Goal: Check status: Check status

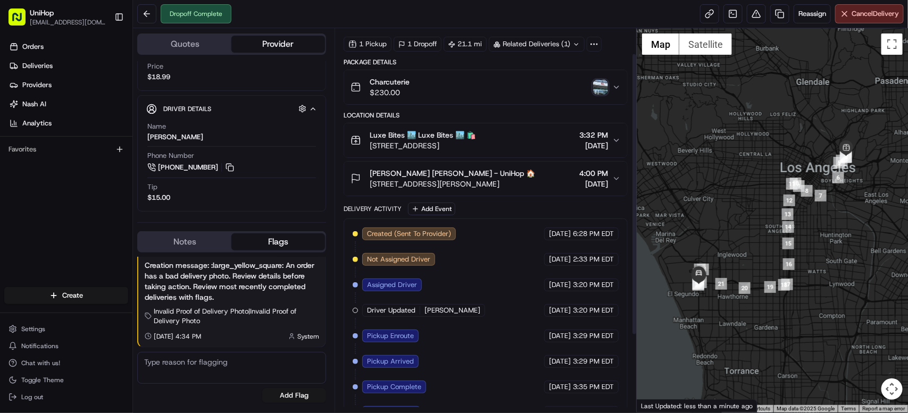
scroll to position [35, 0]
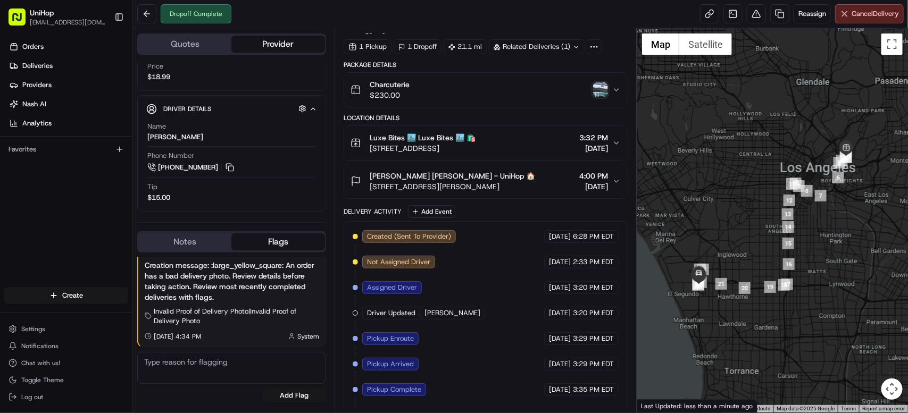
click at [602, 93] on img "button" at bounding box center [600, 89] width 15 height 15
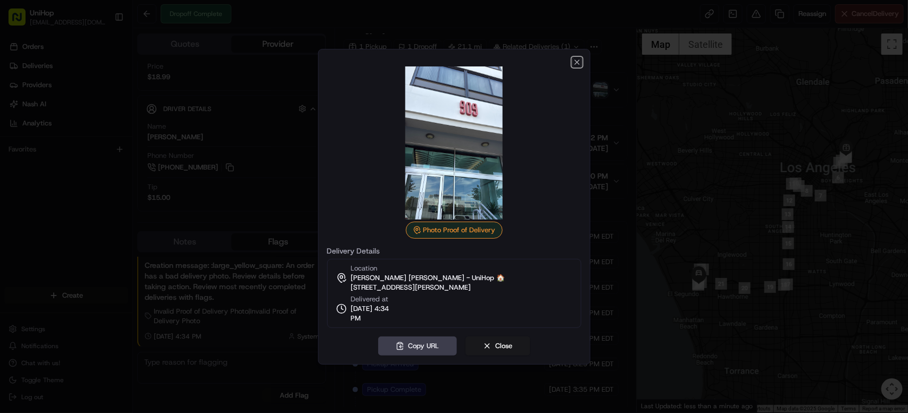
click at [578, 63] on icon "button" at bounding box center [577, 62] width 9 height 9
click at [579, 64] on icon "button" at bounding box center [577, 62] width 9 height 9
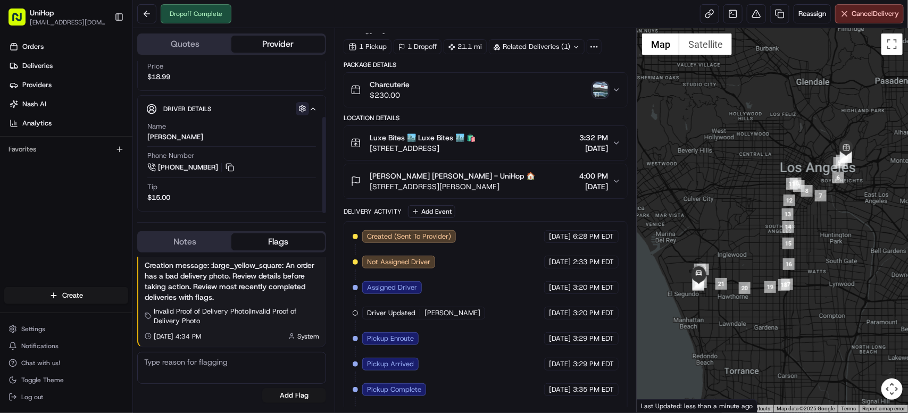
click at [298, 107] on button "button" at bounding box center [302, 108] width 13 height 13
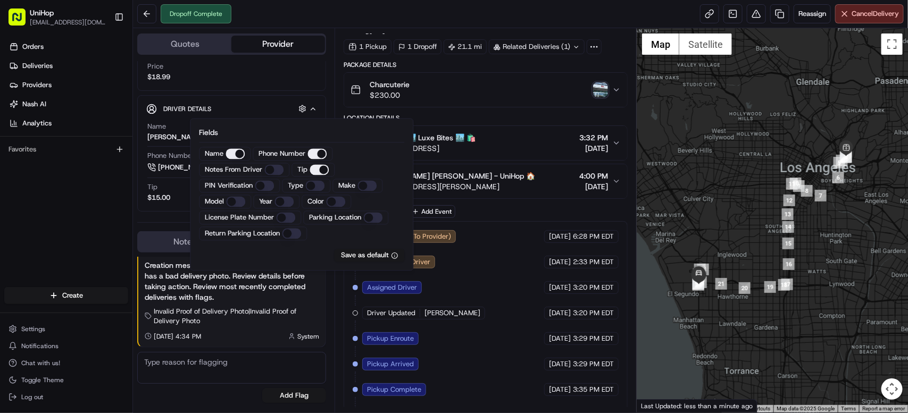
click at [276, 170] on Driver "Notes From Driver" at bounding box center [274, 170] width 19 height 11
click at [65, 192] on div "Orders Deliveries Providers Nash AI Analytics Favorites" at bounding box center [66, 164] width 132 height 260
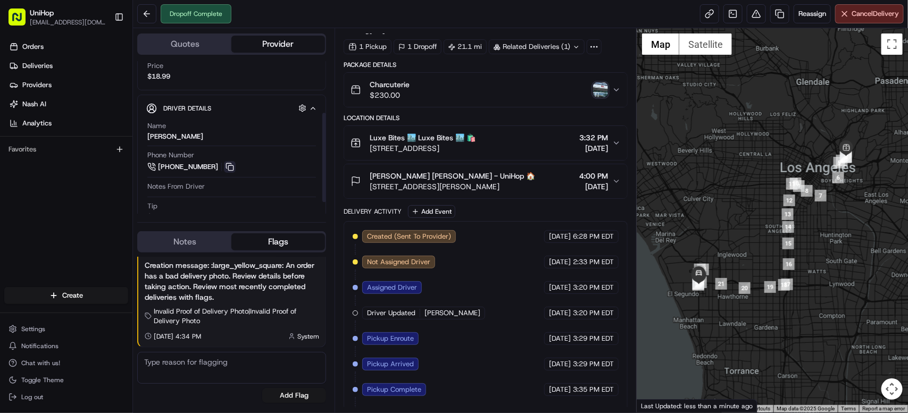
click at [224, 166] on button at bounding box center [230, 167] width 12 height 12
drag, startPoint x: 370, startPoint y: 173, endPoint x: 421, endPoint y: 176, distance: 51.7
click at [421, 176] on span "Jamie Friedman Jamie Friedman - UniHop 🏠" at bounding box center [452, 176] width 165 height 11
copy span "Jamie Friedma"
click at [403, 178] on span "Jamie Friedman Jamie Friedman - UniHop 🏠" at bounding box center [452, 176] width 165 height 11
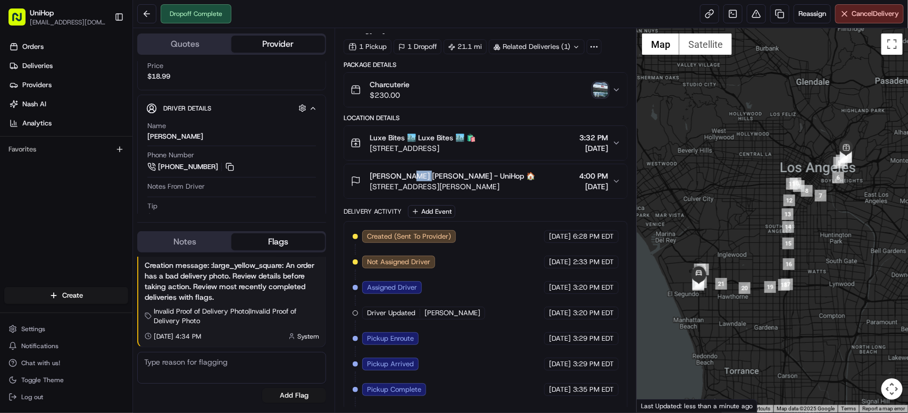
click at [368, 178] on div "Jamie Friedman Jamie Friedman - UniHop 🏠 909 S Sepulveda Blvd, El Segundo, CA 9…" at bounding box center [443, 181] width 185 height 21
click at [403, 178] on div "Jamie Friedman Jamie Friedman - UniHop 🏠 909 S Sepulveda Blvd, El Segundo, CA 9…" at bounding box center [443, 181] width 185 height 21
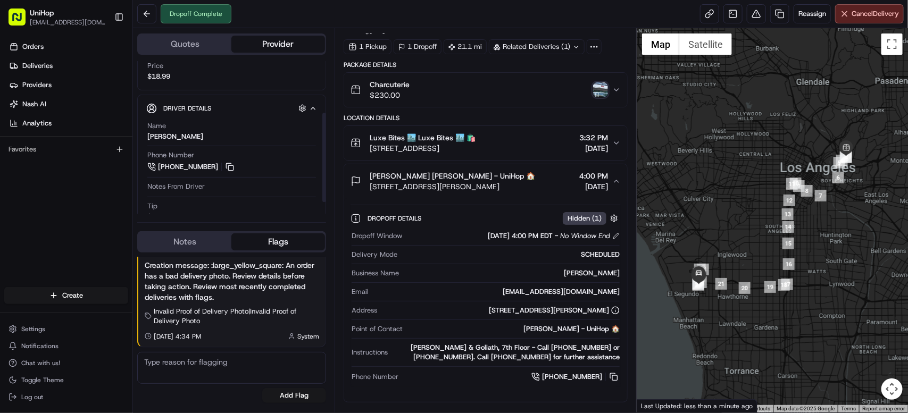
click at [314, 177] on div "Phone Number +1 323 914 3838" at bounding box center [231, 164] width 169 height 27
drag, startPoint x: 423, startPoint y: 178, endPoint x: 371, endPoint y: 181, distance: 52.8
click at [371, 181] on span "Jamie Friedman Jamie Friedman - UniHop 🏠" at bounding box center [452, 176] width 165 height 11
copy span "Jamie Friedman"
drag, startPoint x: 371, startPoint y: 138, endPoint x: 404, endPoint y: 141, distance: 33.1
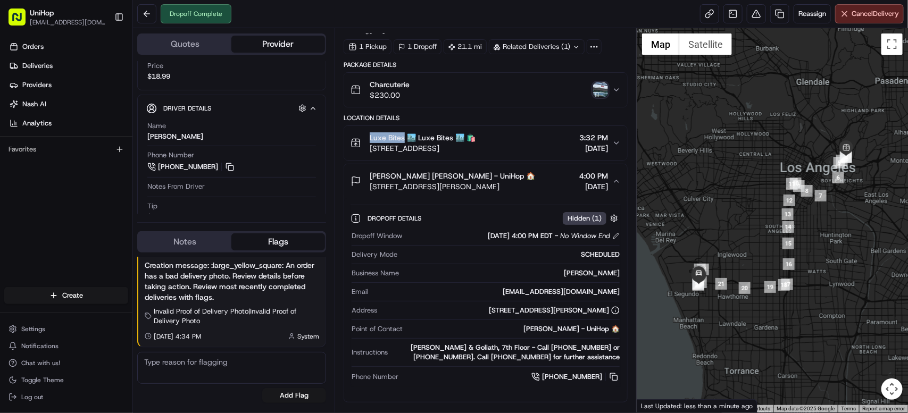
click at [404, 141] on span "Luxe Bites 🏙️ Luxe Bites 🏙️ 🛍️" at bounding box center [423, 137] width 106 height 11
copy span "Luxe Bites"
click at [89, 199] on div "Orders Deliveries Providers Nash AI Analytics Favorites" at bounding box center [66, 164] width 132 height 260
click at [730, 14] on link at bounding box center [732, 13] width 19 height 19
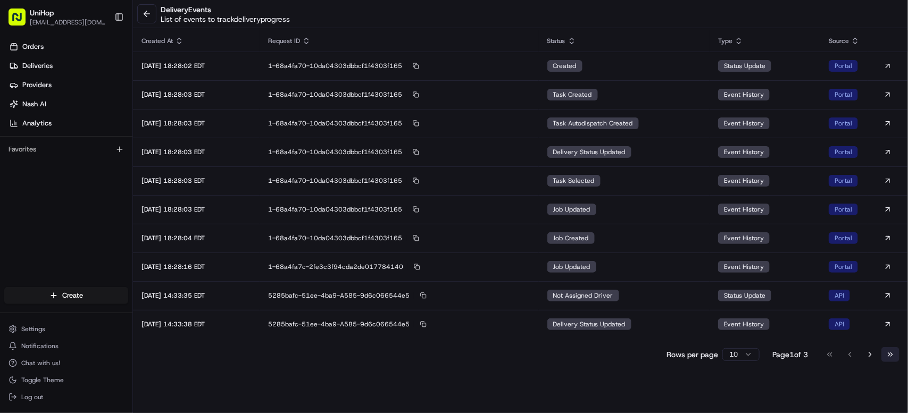
click at [884, 353] on button "Go to last page" at bounding box center [890, 354] width 18 height 15
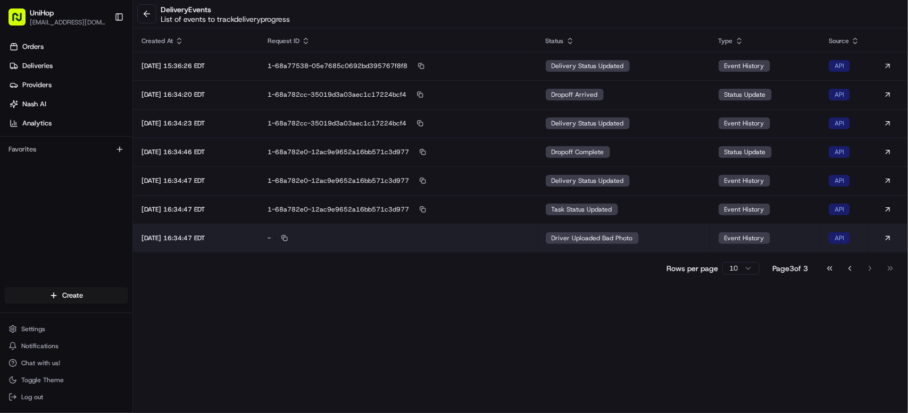
click at [610, 231] on td "Driver Uploaded Bad Photo" at bounding box center [623, 238] width 173 height 29
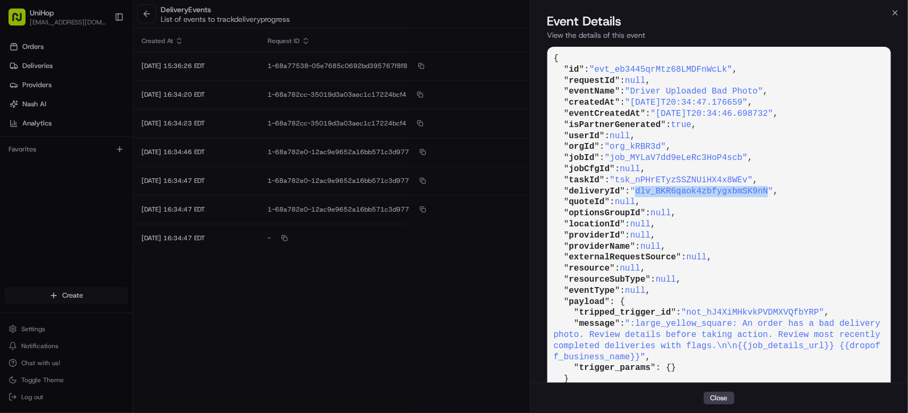
drag, startPoint x: 642, startPoint y: 192, endPoint x: 774, endPoint y: 192, distance: 132.5
click at [773, 192] on span ""dlv_BKR6qaok4zbfygxbmSK9nN"" at bounding box center [701, 192] width 143 height 10
copy span "dlv_BKR6qaok4zbfygxbmSK9nN"
